Goal: Check status: Check status

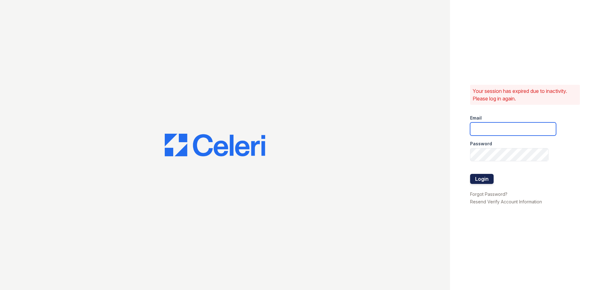
type input "[EMAIL_ADDRESS][DOMAIN_NAME]"
click at [474, 179] on button "Login" at bounding box center [482, 179] width 24 height 10
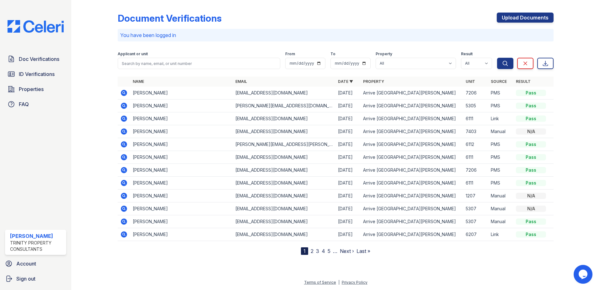
click at [125, 130] on icon at bounding box center [124, 131] width 6 height 6
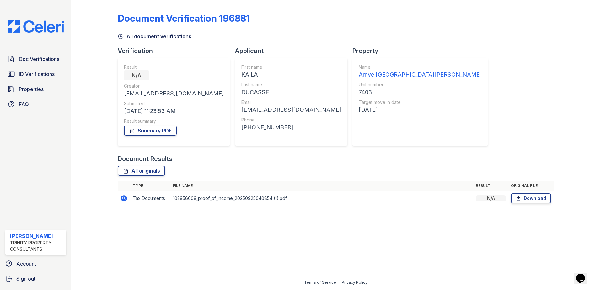
click at [123, 198] on icon at bounding box center [124, 198] width 2 height 2
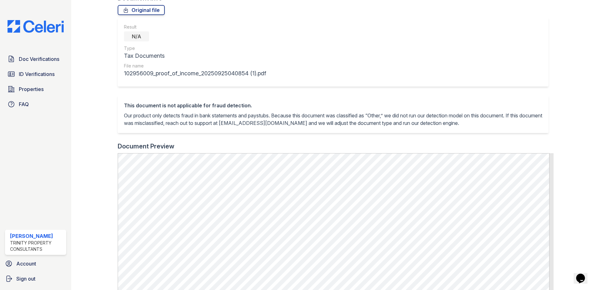
scroll to position [188, 0]
